Goal: Use online tool/utility: Utilize a website feature to perform a specific function

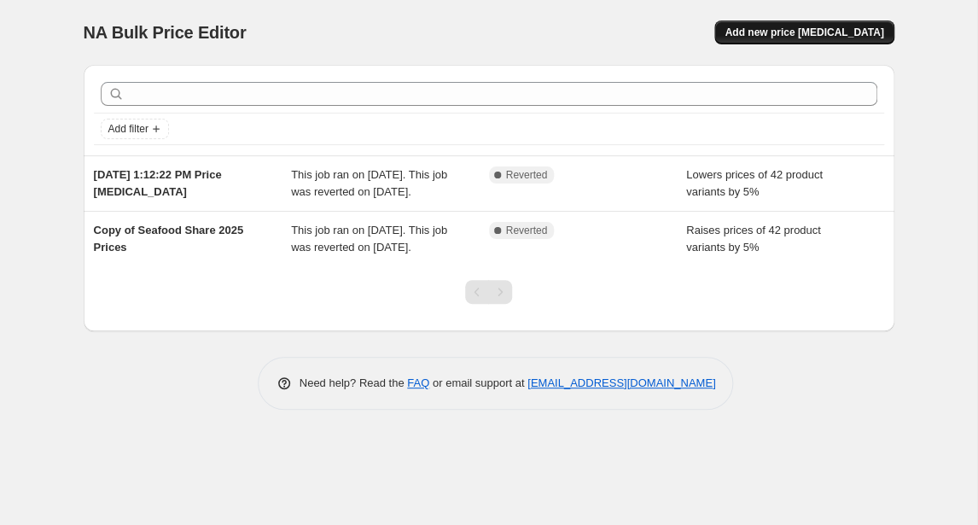
click at [817, 38] on span "Add new price [MEDICAL_DATA]" at bounding box center [803, 33] width 159 height 14
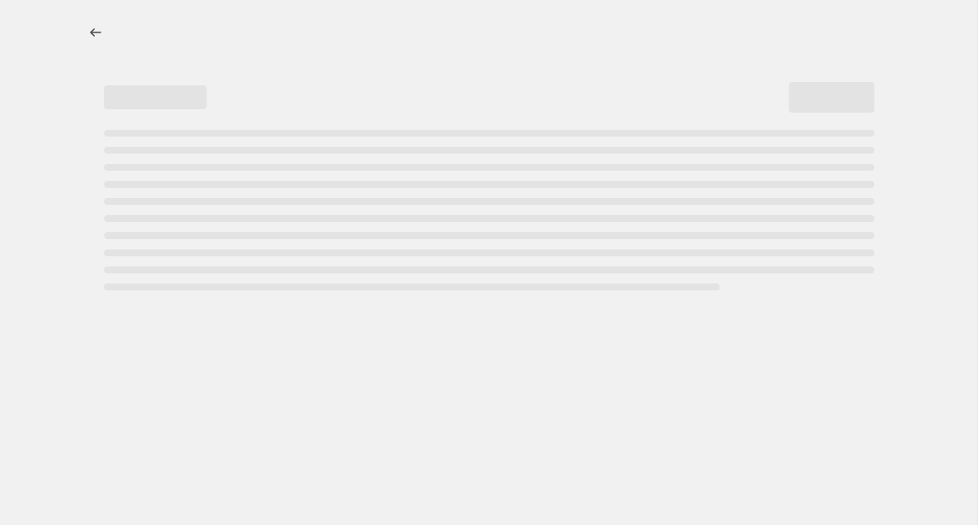
select select "percentage"
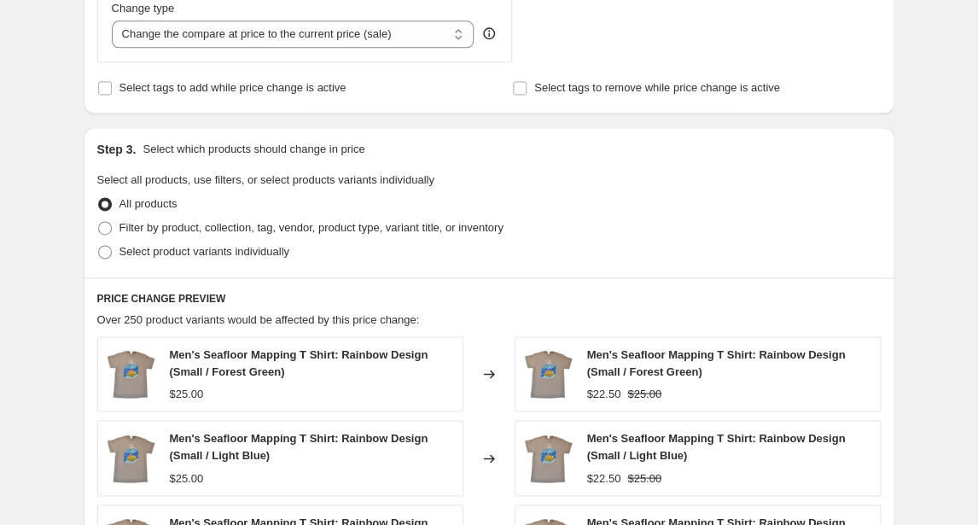
scroll to position [676, 0]
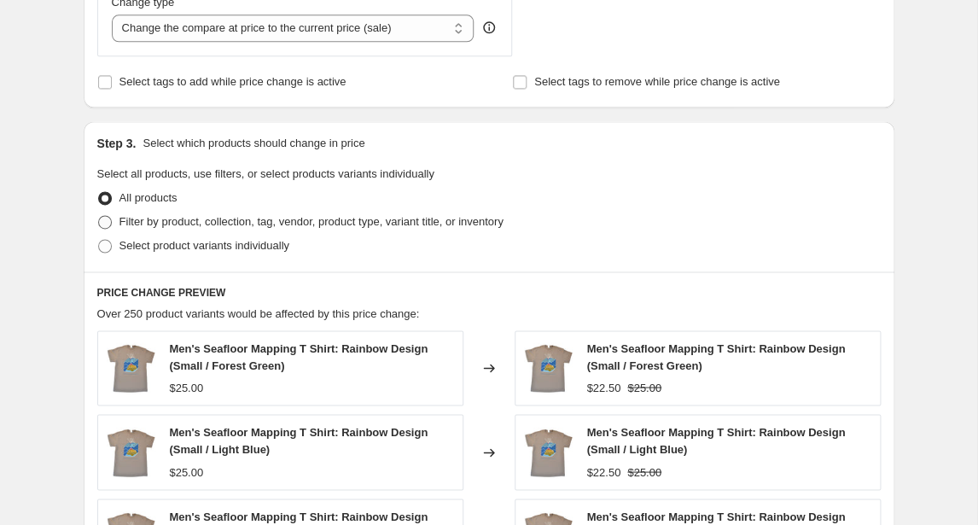
click at [103, 226] on span at bounding box center [105, 222] width 14 height 14
click at [99, 216] on input "Filter by product, collection, tag, vendor, product type, variant title, or inv…" at bounding box center [98, 215] width 1 height 1
radio input "true"
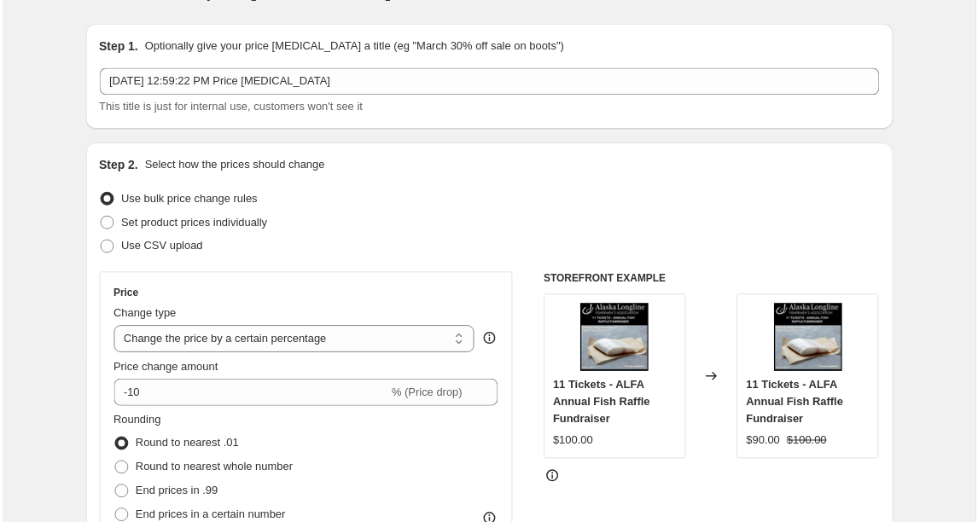
scroll to position [0, 0]
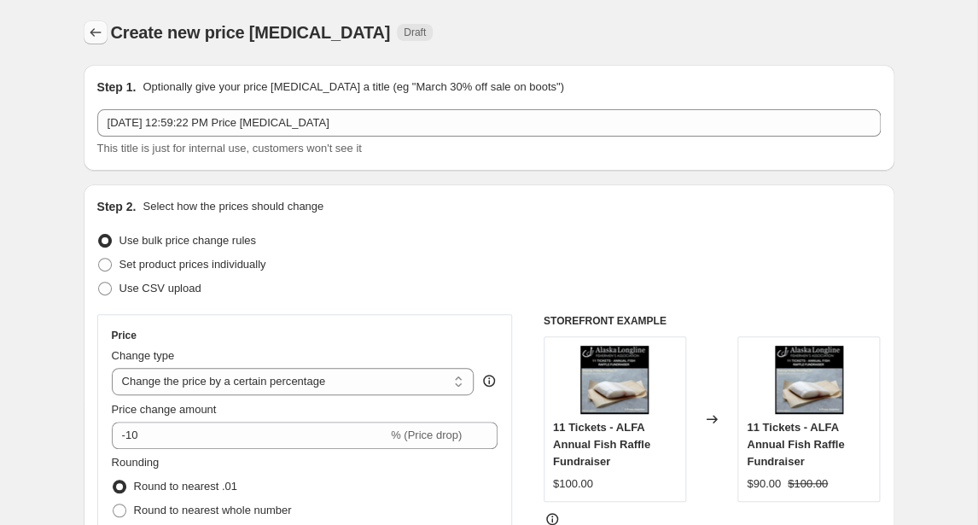
click at [90, 44] on button "Price change jobs" at bounding box center [96, 32] width 24 height 24
